Goal: Task Accomplishment & Management: Manage account settings

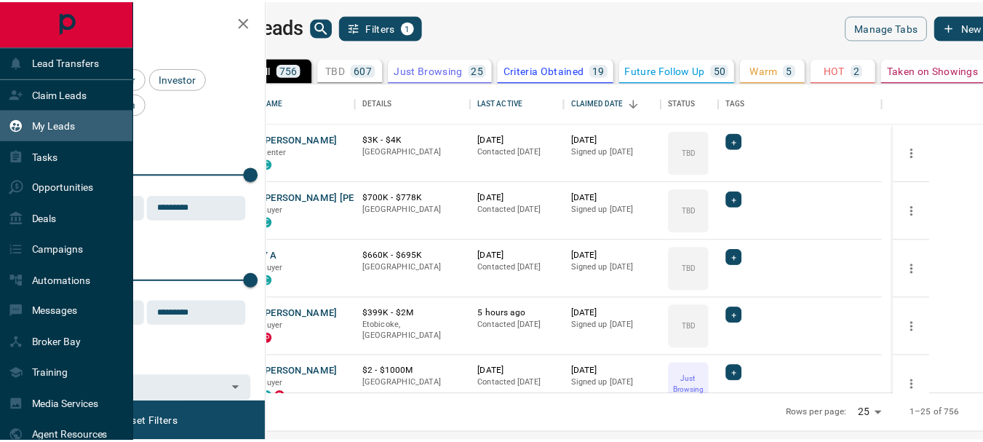
scroll to position [301, 708]
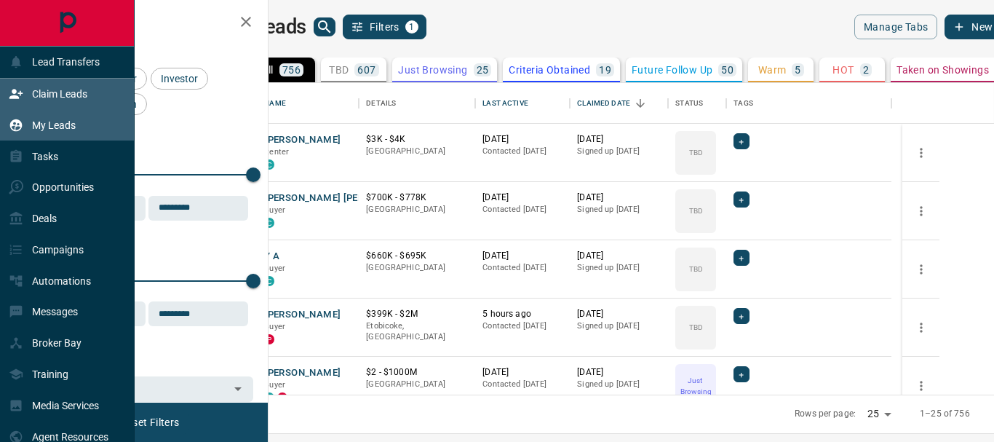
click at [73, 96] on p "Claim Leads" at bounding box center [59, 94] width 55 height 12
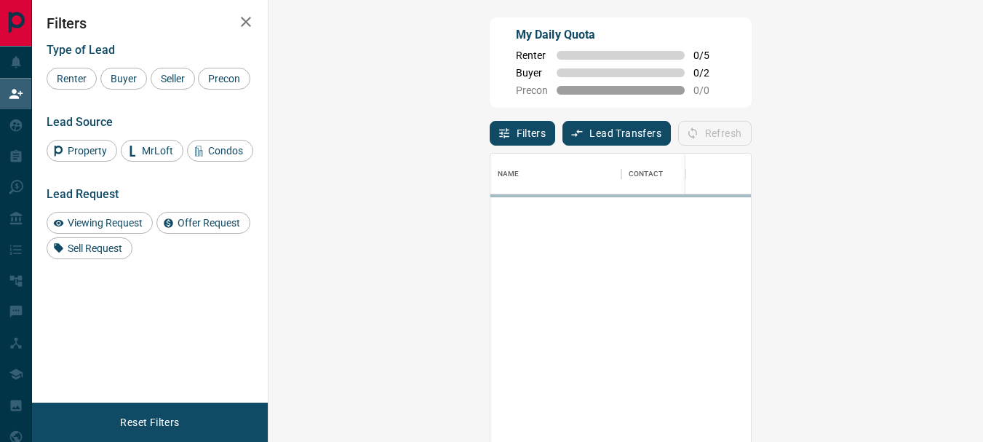
scroll to position [319, 672]
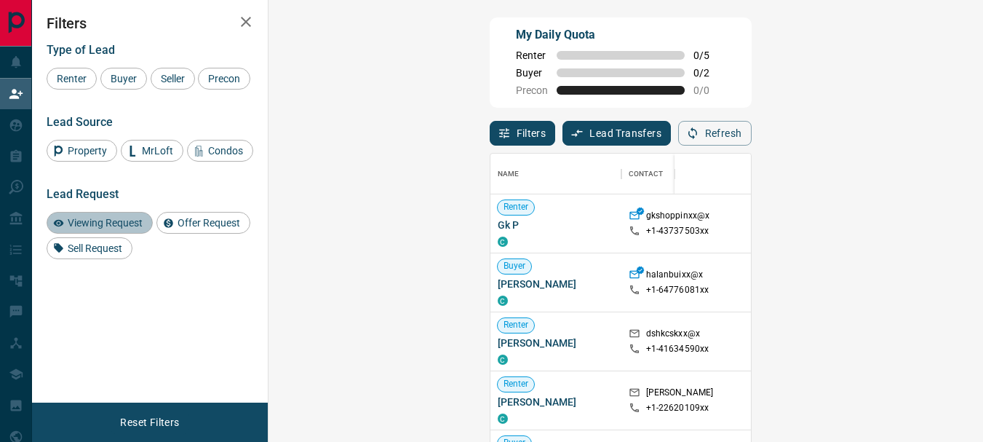
click at [107, 228] on span "Viewing Request" at bounding box center [105, 223] width 85 height 12
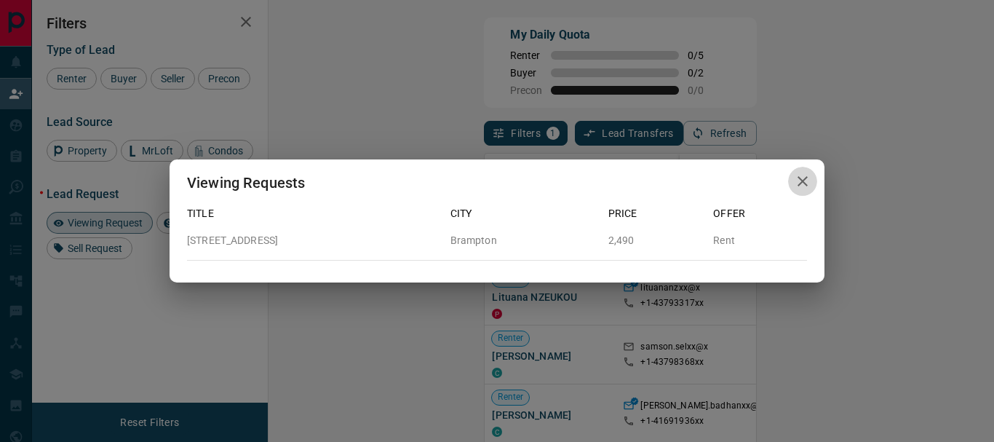
click at [803, 180] on icon "button" at bounding box center [803, 181] width 10 height 10
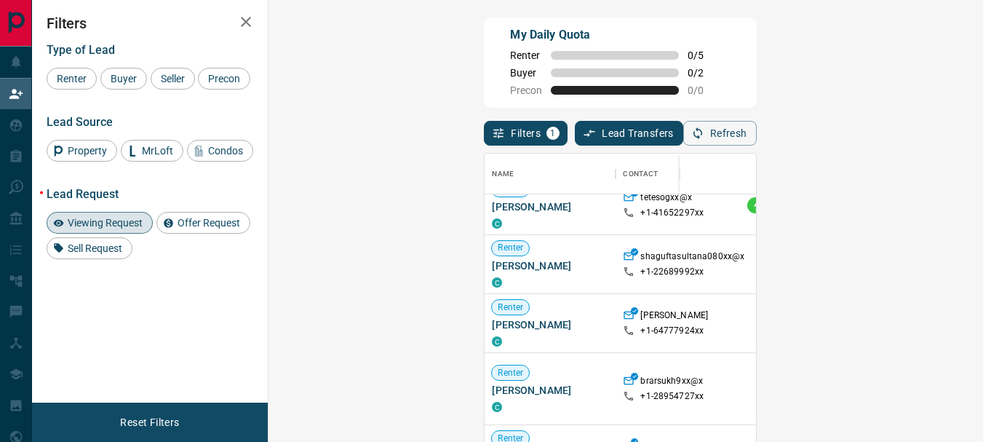
scroll to position [278, 0]
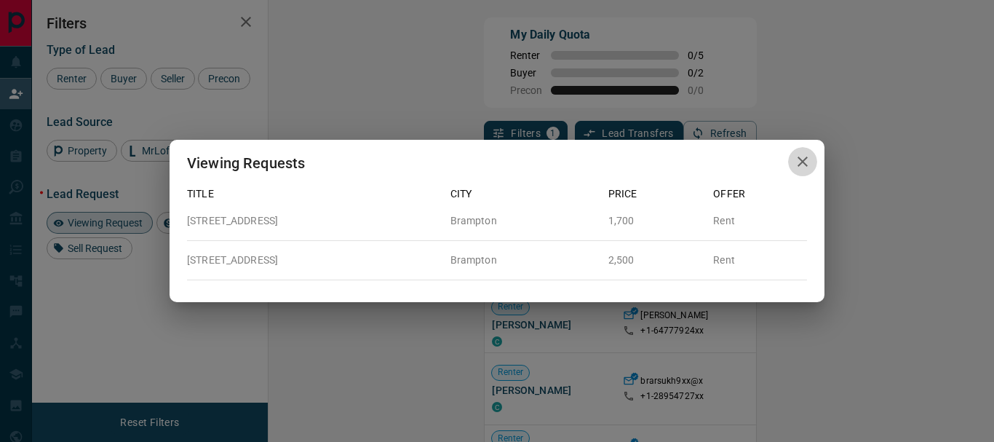
click at [797, 161] on icon "button" at bounding box center [802, 161] width 17 height 17
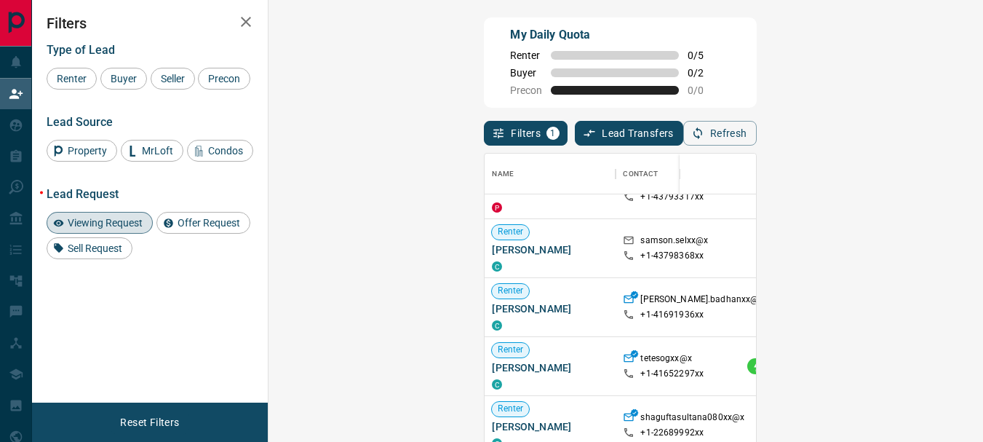
scroll to position [0, 0]
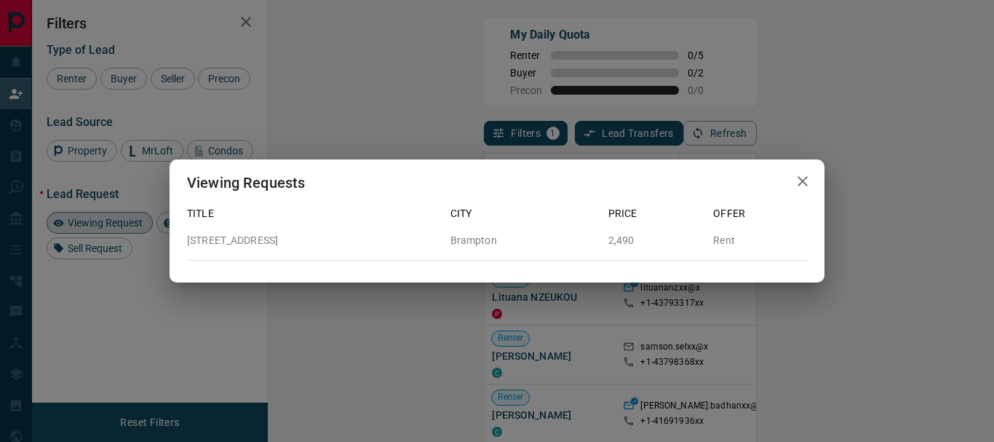
drag, startPoint x: 188, startPoint y: 237, endPoint x: 327, endPoint y: 237, distance: 139.0
click at [327, 237] on p "[STREET_ADDRESS]" at bounding box center [313, 240] width 252 height 15
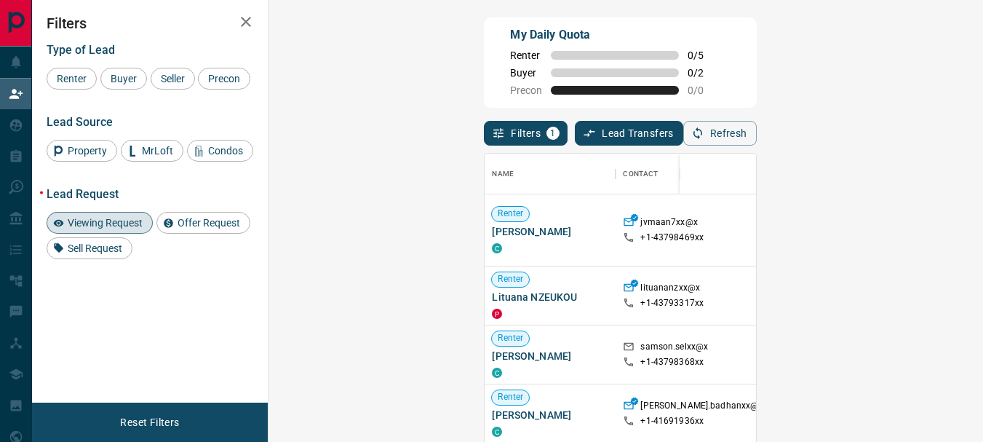
scroll to position [319, 672]
click at [117, 69] on div "Buyer" at bounding box center [123, 79] width 47 height 22
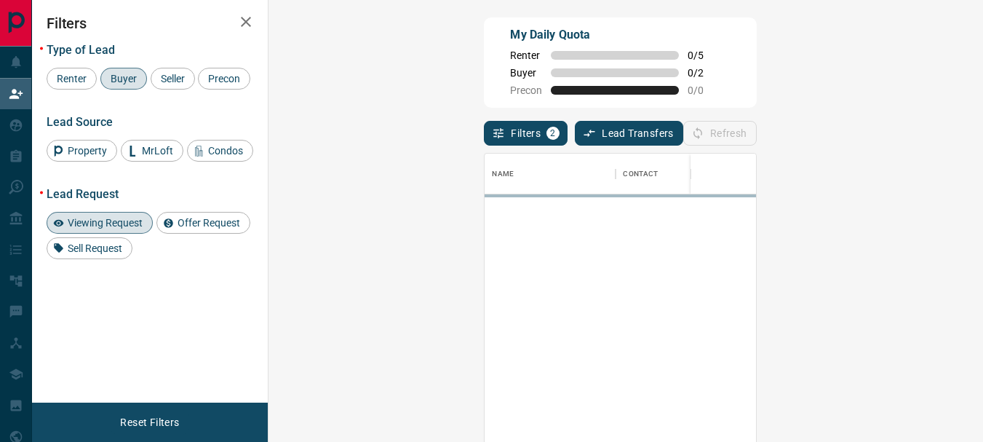
click at [130, 228] on span "Viewing Request" at bounding box center [105, 223] width 85 height 12
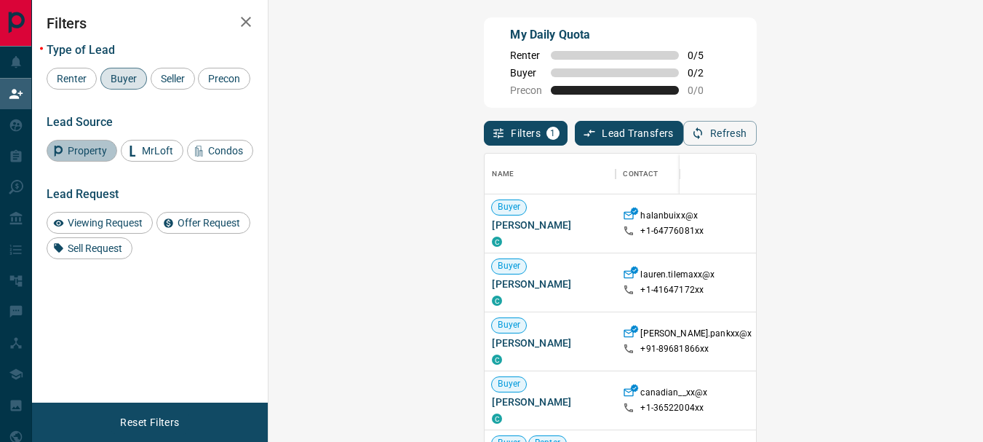
click at [82, 156] on span "Property" at bounding box center [87, 151] width 49 height 12
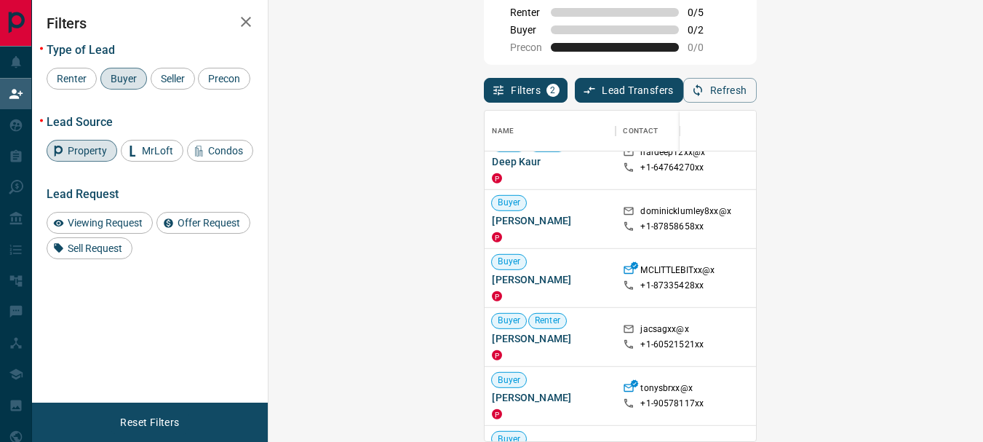
scroll to position [10760, 0]
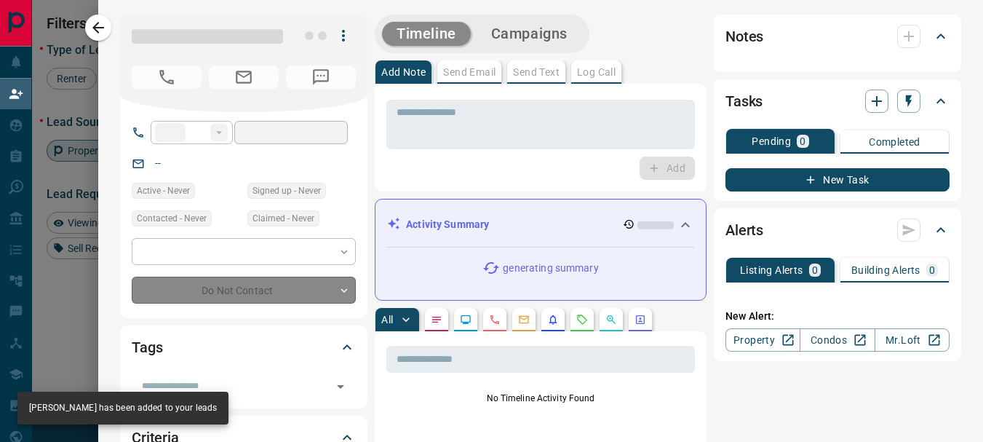
type input "**"
type input "**********"
type input "**"
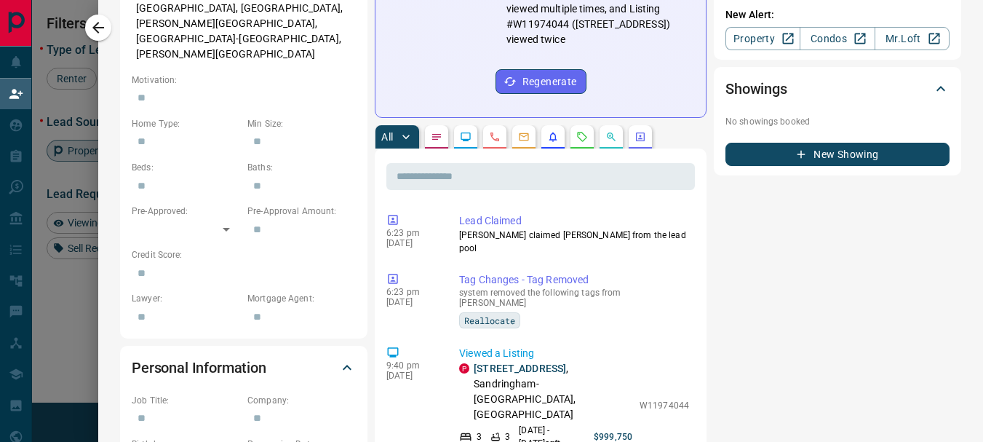
scroll to position [0, 0]
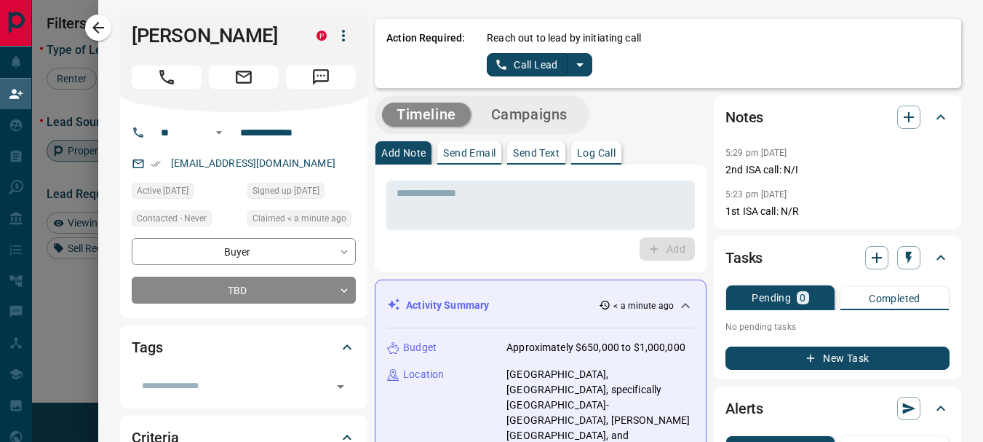
click at [342, 36] on icon "button" at bounding box center [343, 36] width 3 height 12
click at [308, 83] on li "Reallocate" at bounding box center [304, 87] width 86 height 22
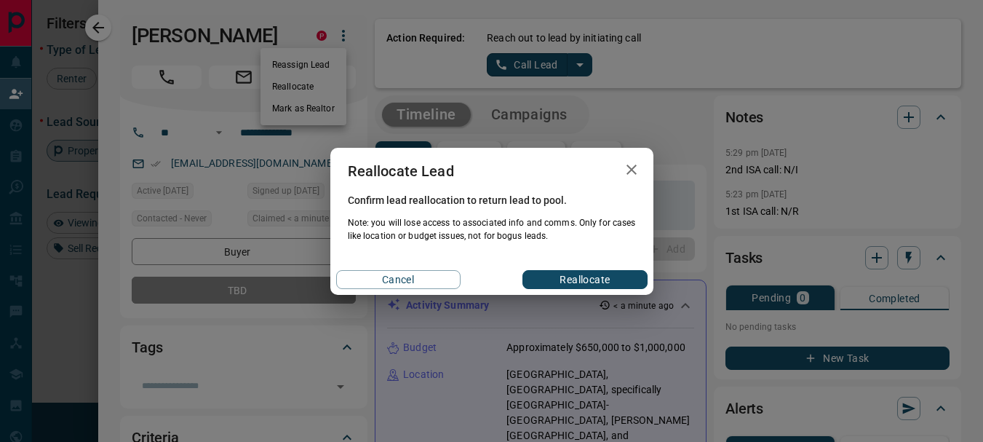
click at [557, 275] on button "Reallocate" at bounding box center [584, 279] width 124 height 19
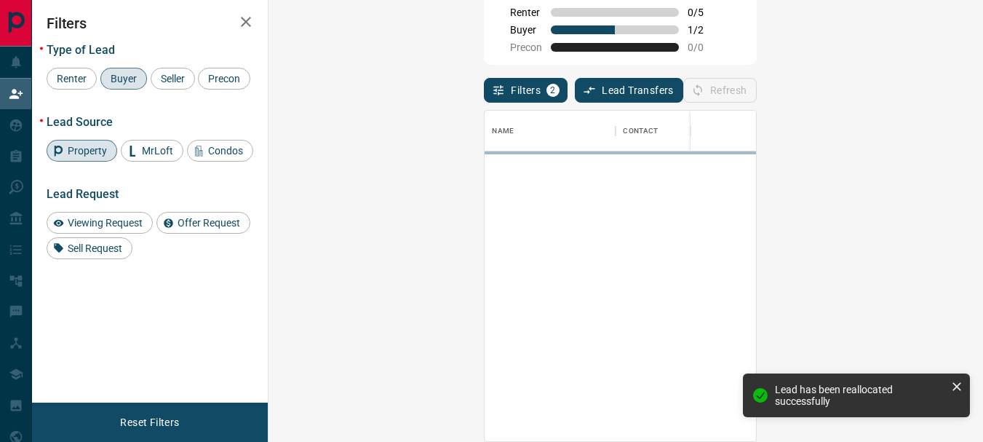
scroll to position [319, 672]
